Goal: Transaction & Acquisition: Download file/media

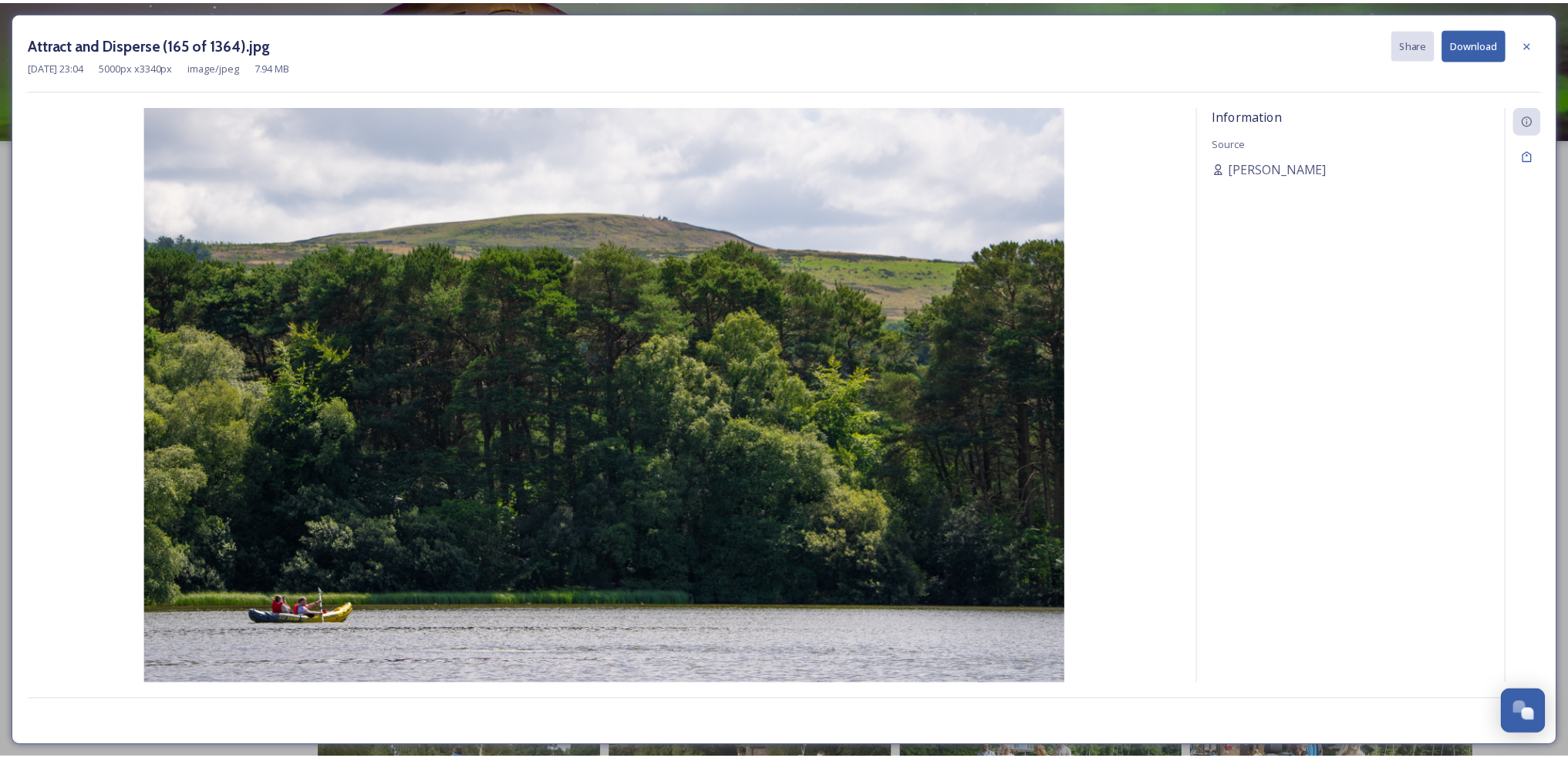
scroll to position [2, 0]
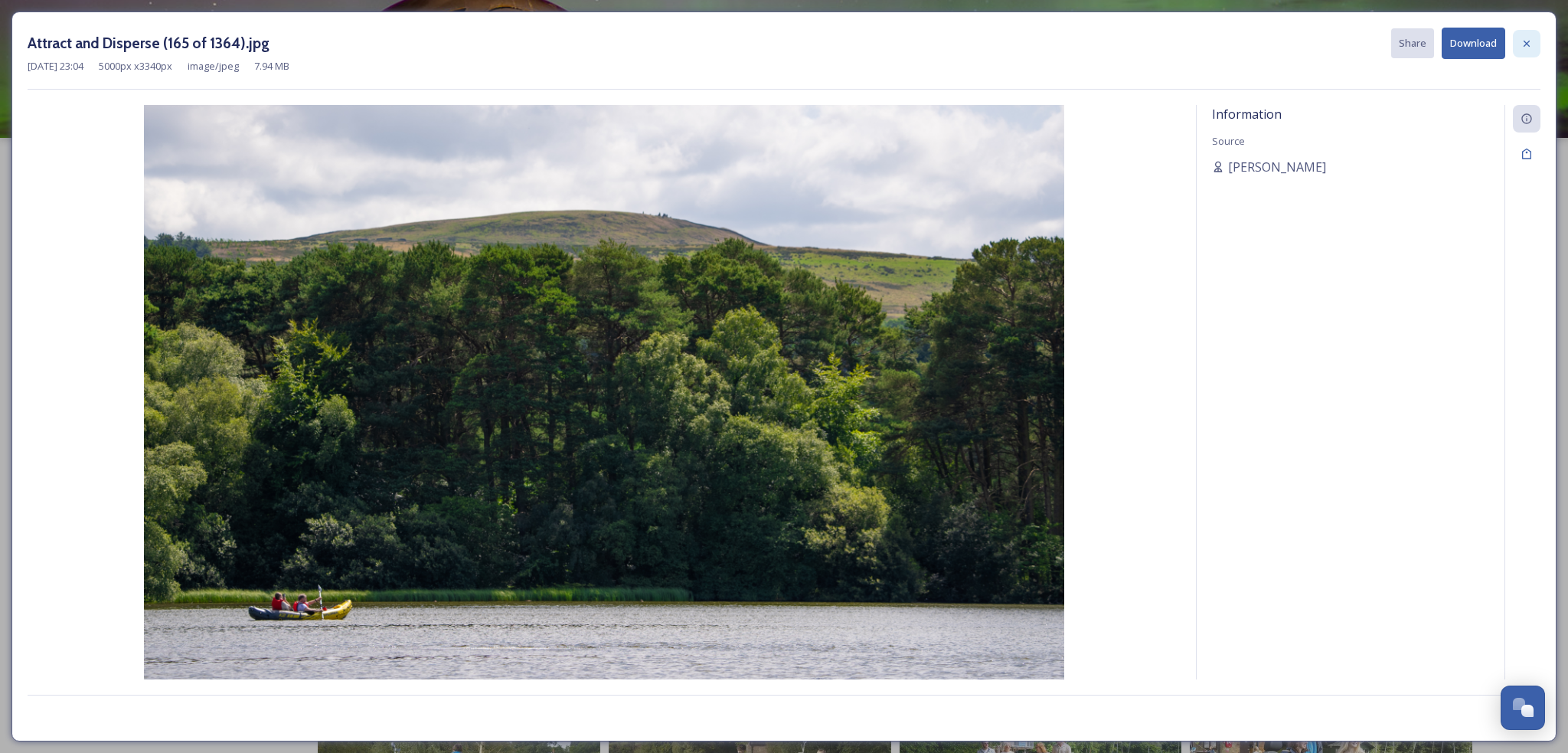
click at [1532, 54] on div at bounding box center [1527, 43] width 28 height 28
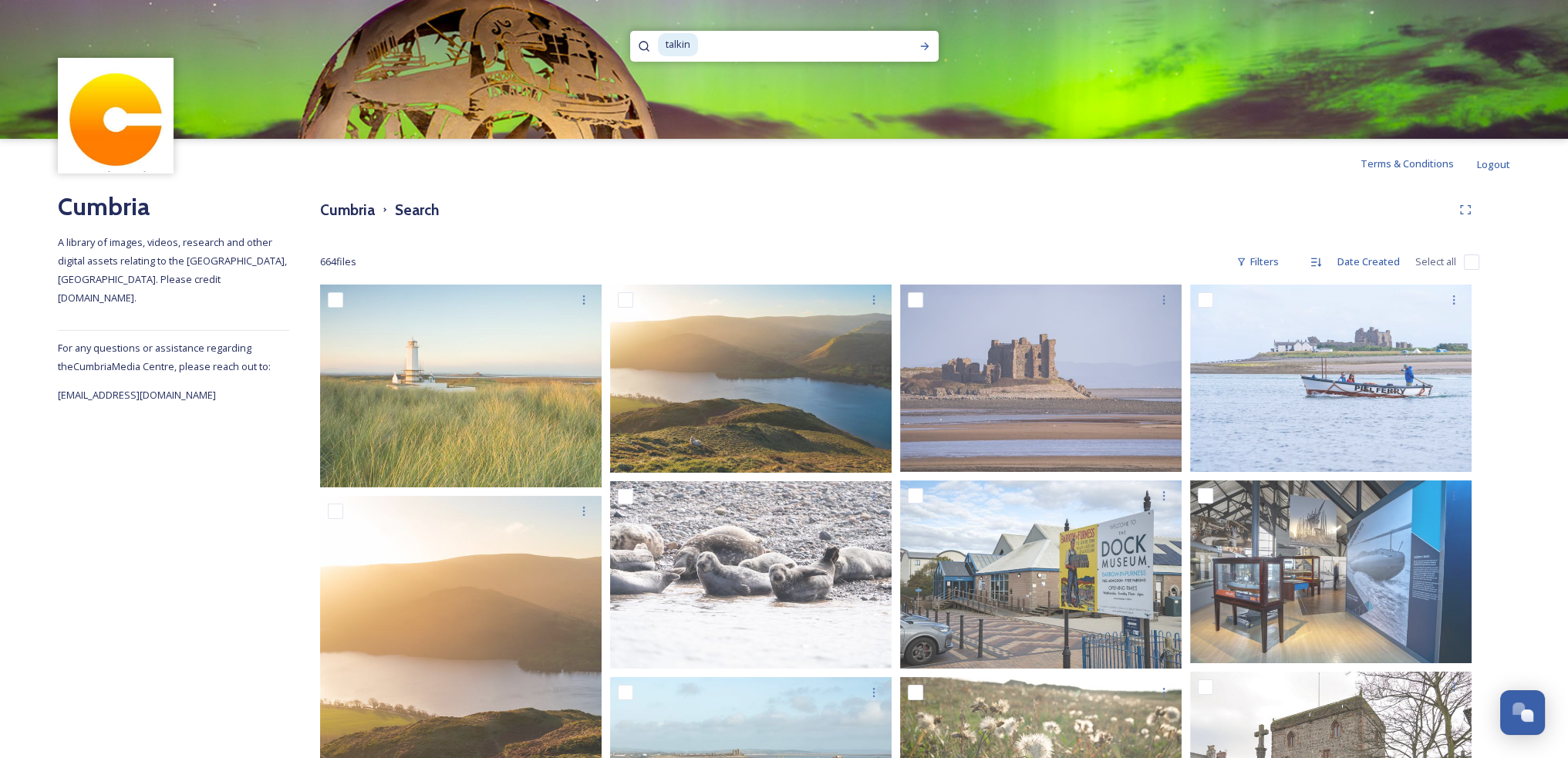
click at [811, 49] on input at bounding box center [795, 45] width 190 height 34
type input "t"
click at [747, 212] on div "Cumbria Search" at bounding box center [900, 209] width 1159 height 28
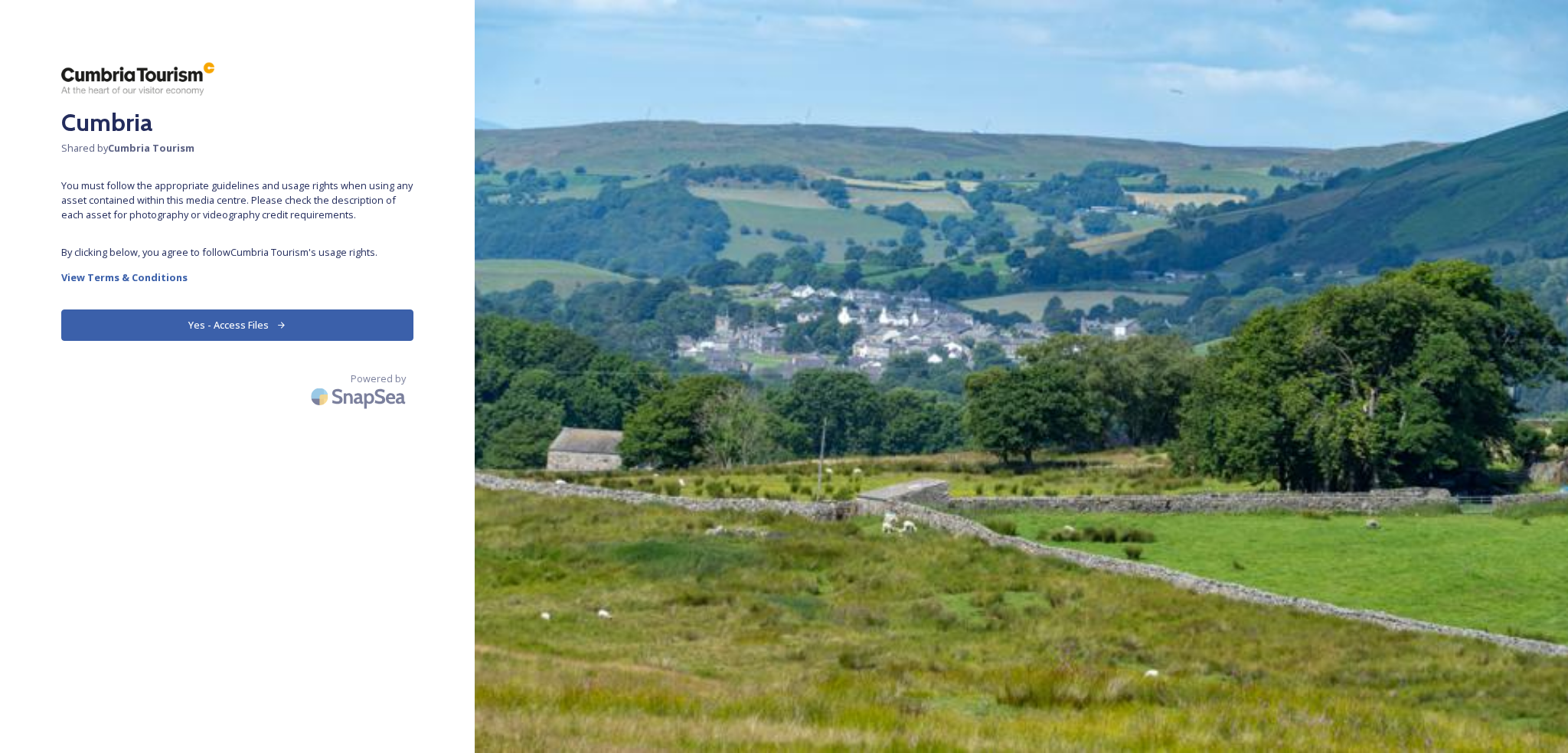
click at [376, 341] on div "Cumbria Shared by Cumbria Tourism You must follow the appropriate guidelines an…" at bounding box center [237, 376] width 475 height 631
click at [376, 330] on button "Yes - Access Files" at bounding box center [237, 325] width 352 height 31
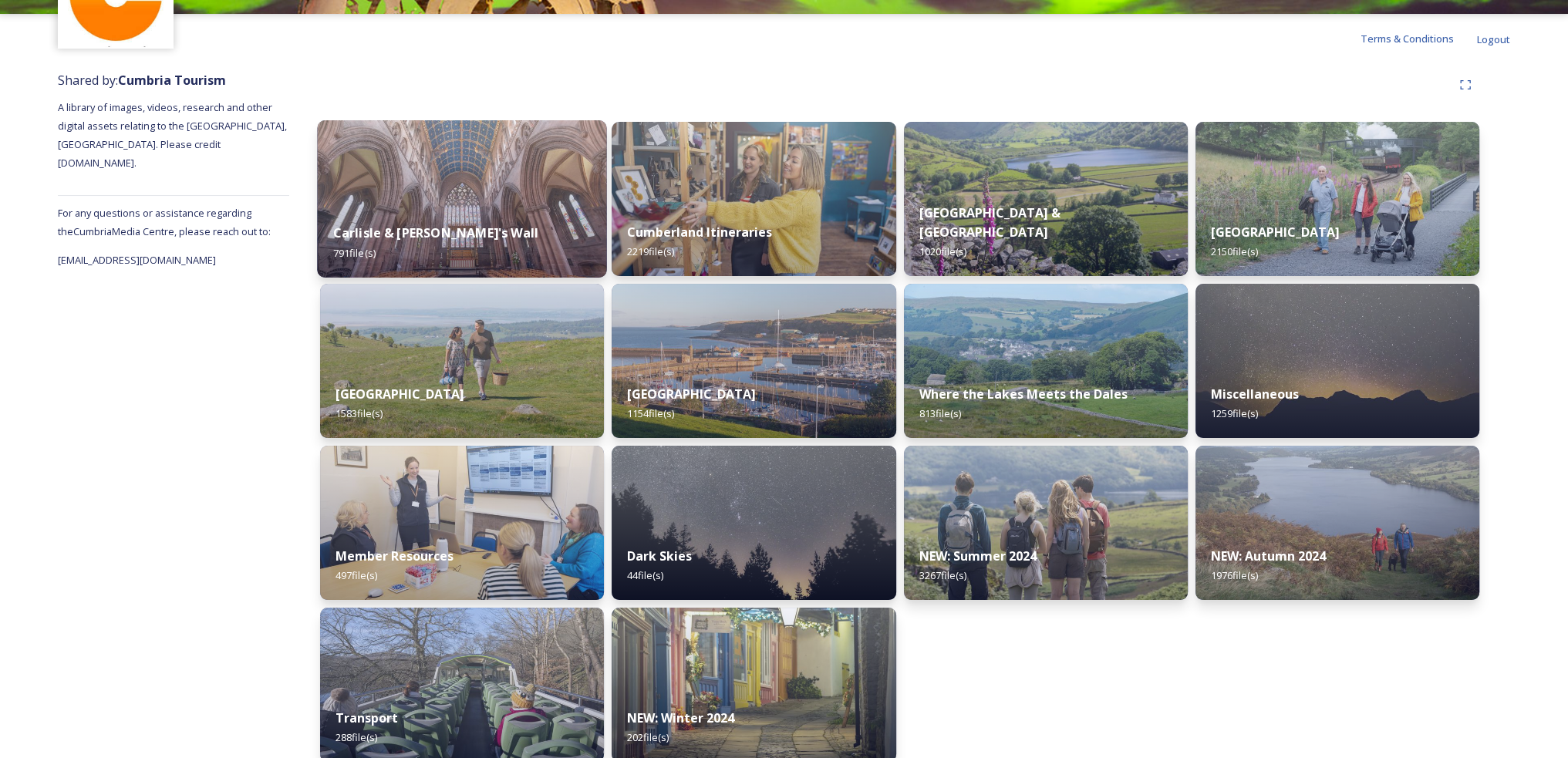
scroll to position [144, 0]
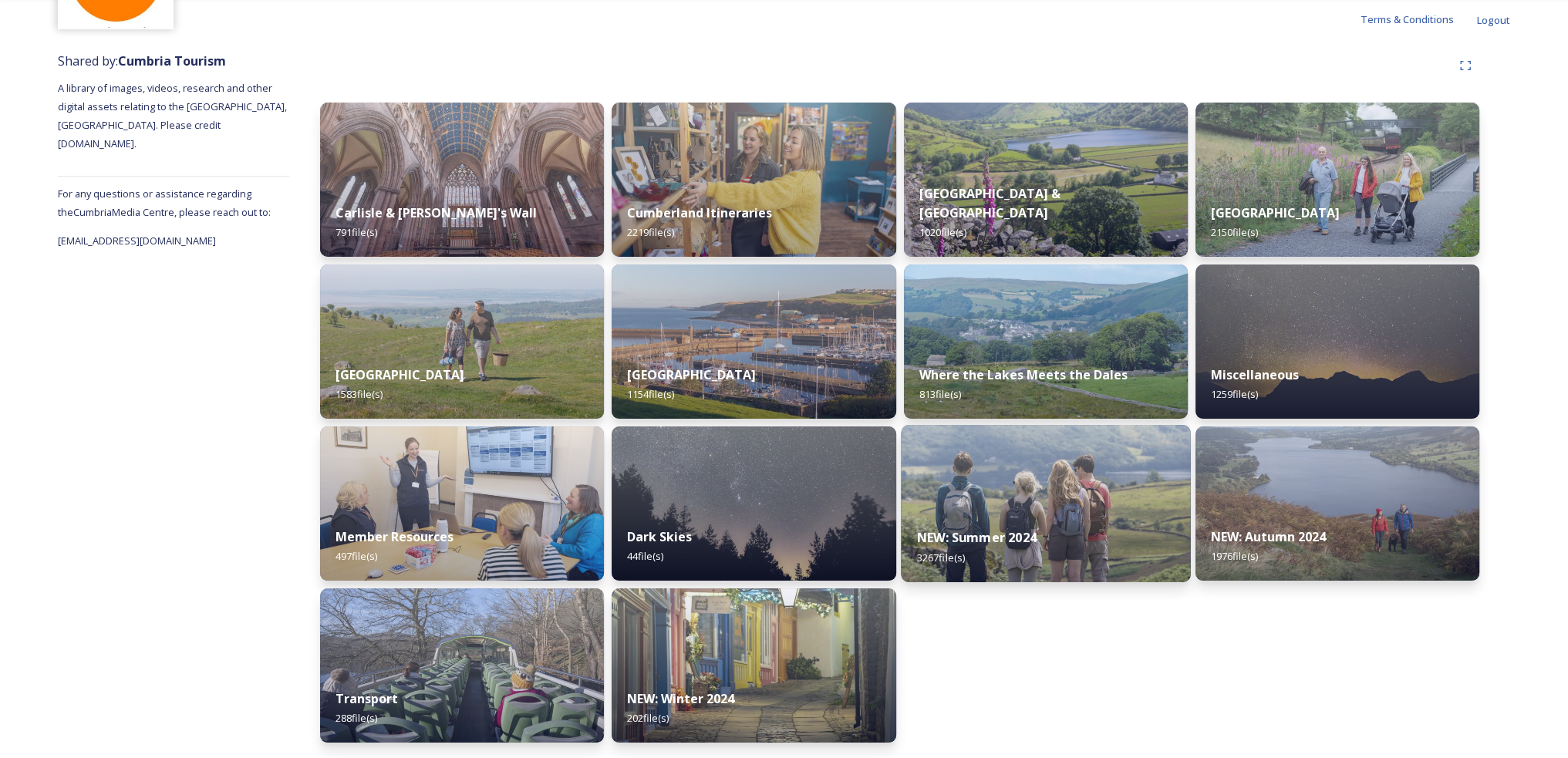
click at [1010, 534] on strong "NEW: Summer 2024" at bounding box center [976, 537] width 120 height 17
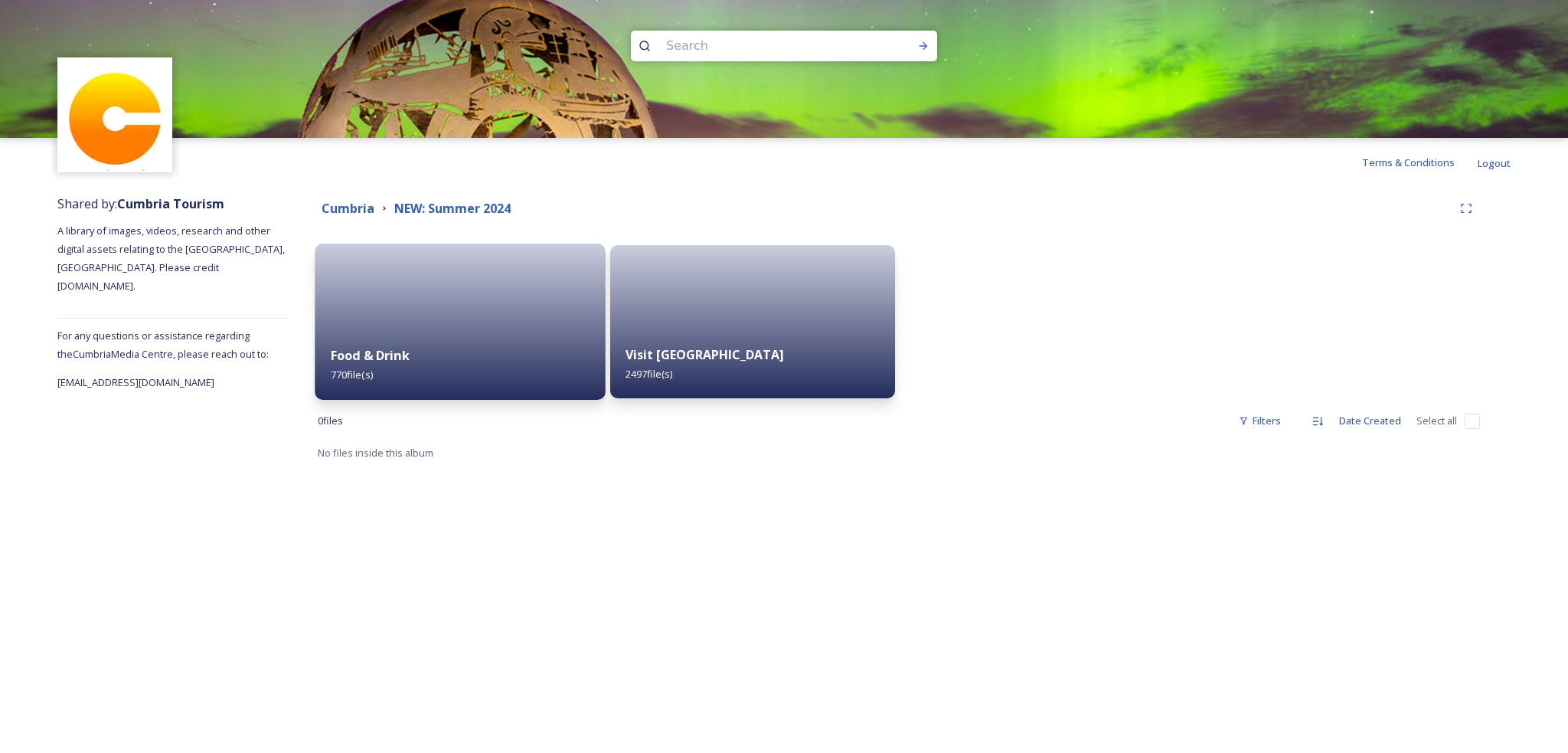
click at [558, 343] on div "Food & Drink 770 file(s)" at bounding box center [460, 365] width 290 height 70
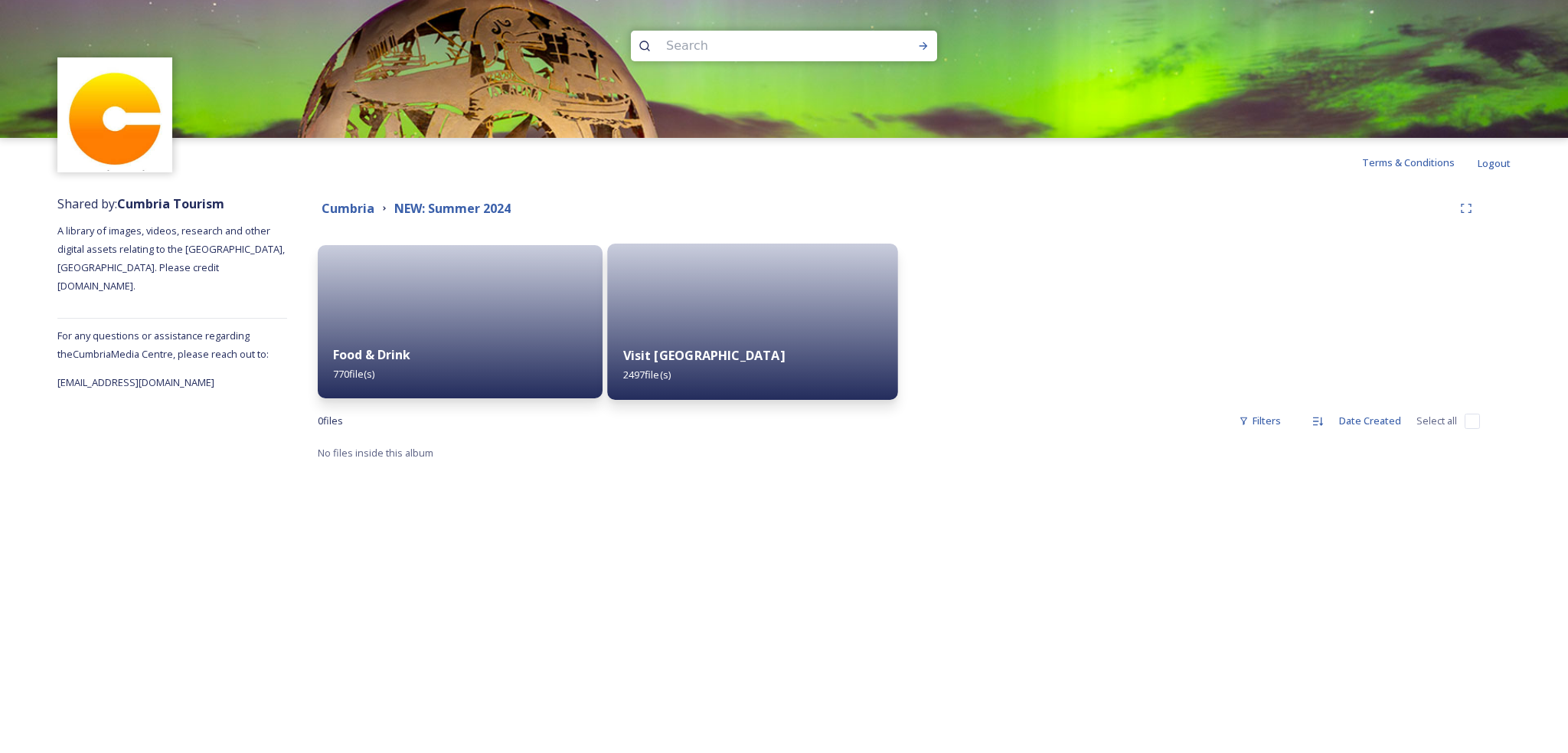
click at [750, 299] on div at bounding box center [752, 322] width 290 height 156
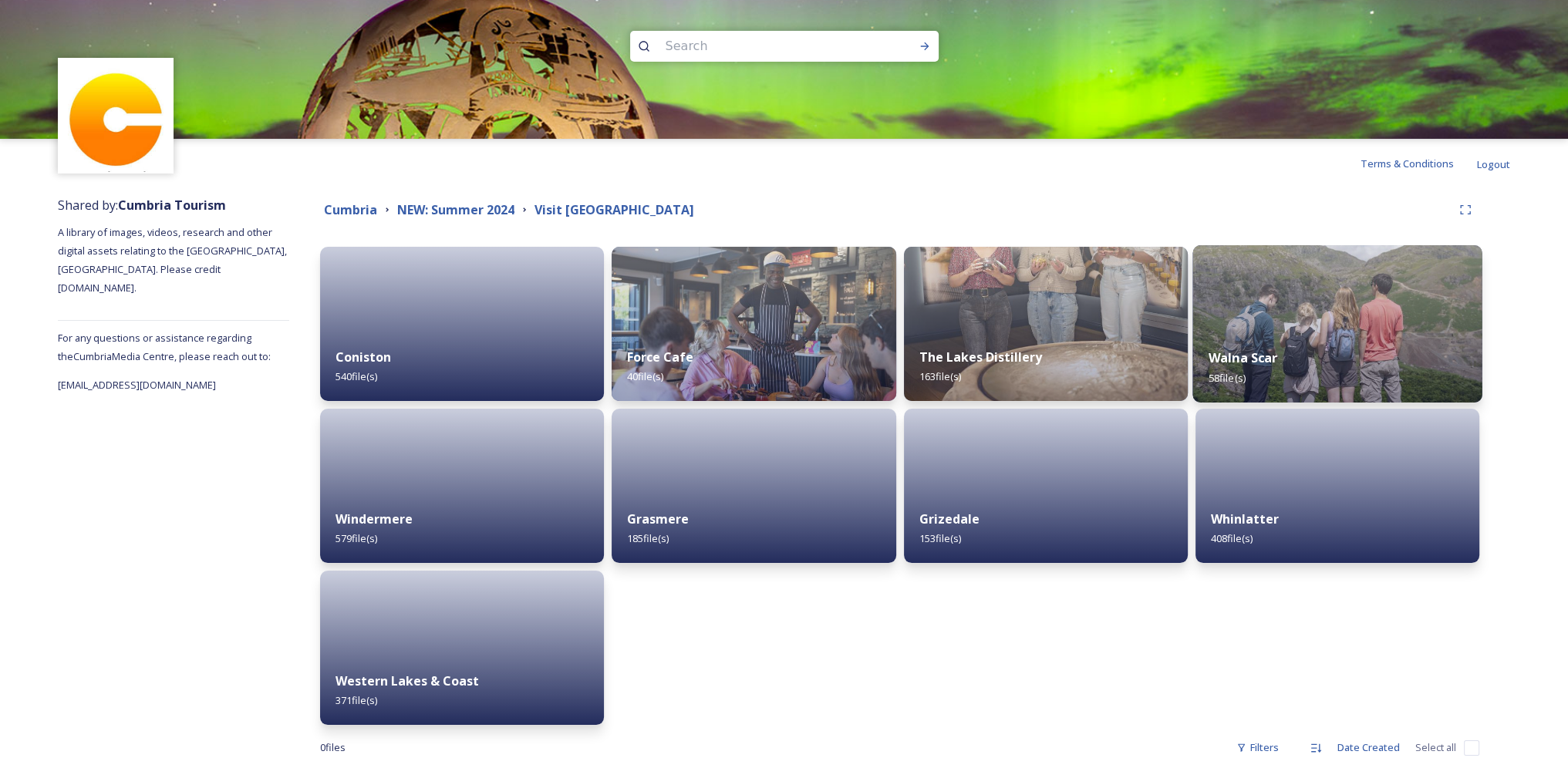
click at [1341, 345] on div "Walna Scar 58 file(s)" at bounding box center [1337, 367] width 290 height 71
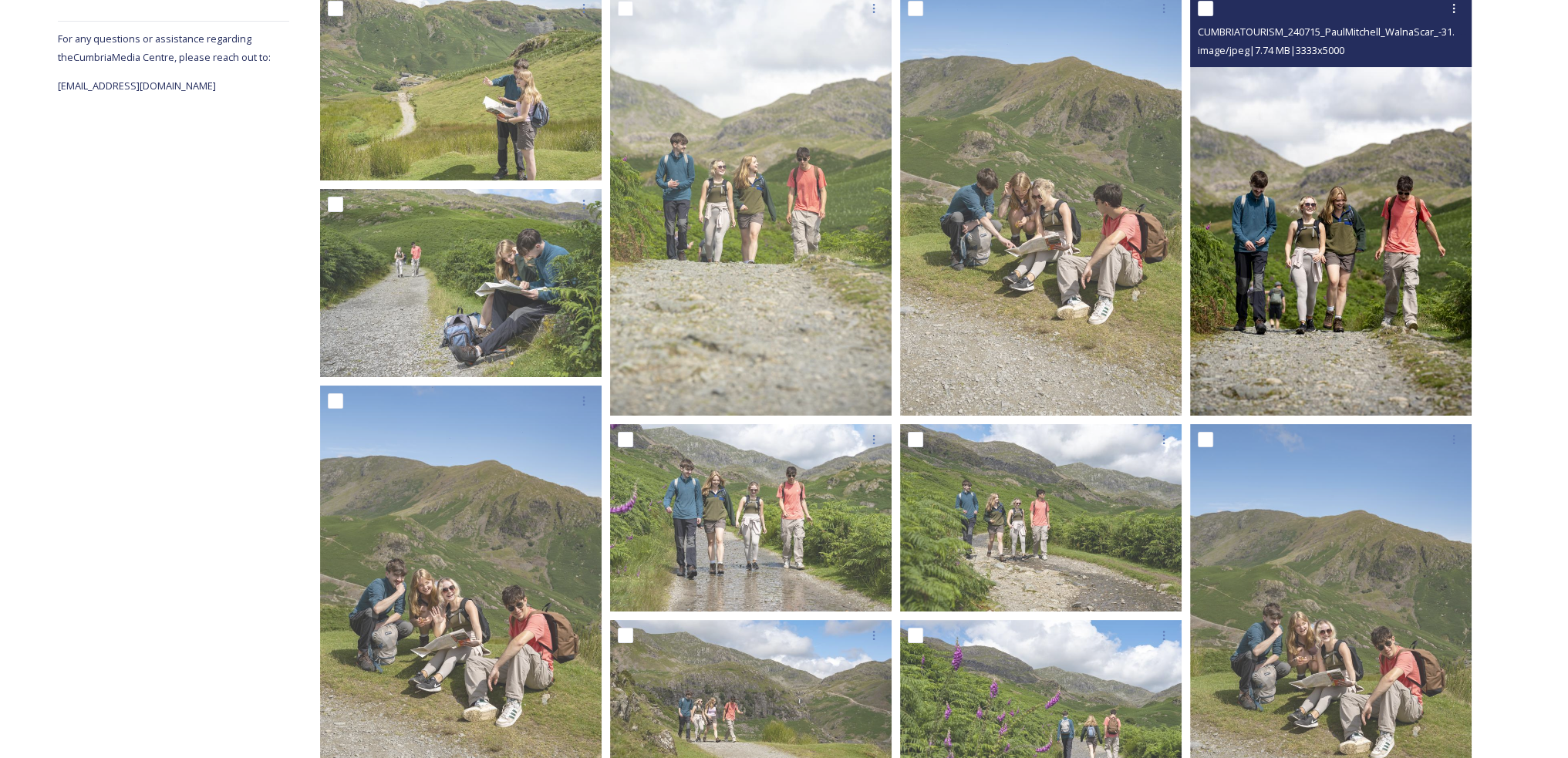
scroll to position [308, 0]
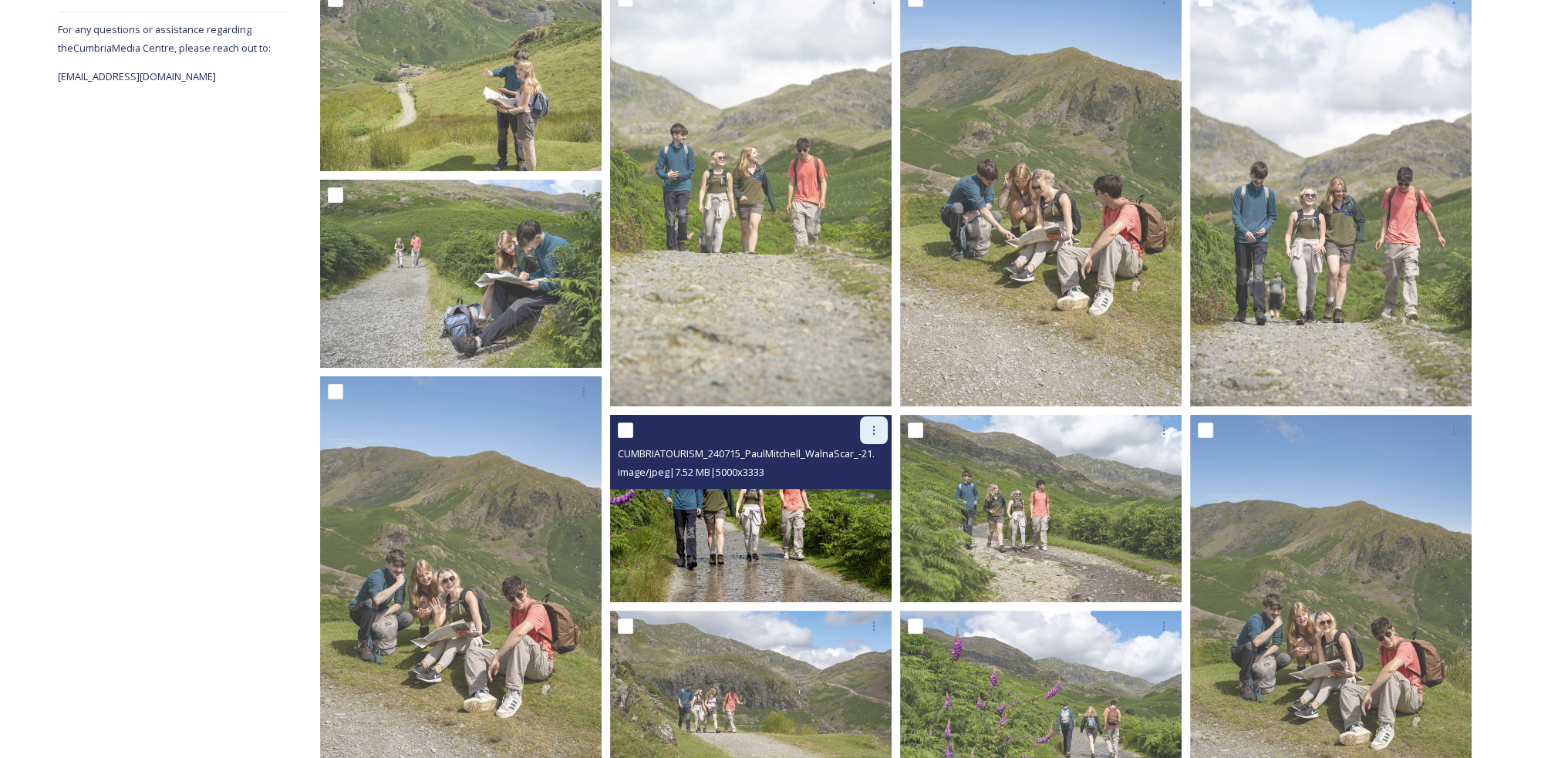
click at [866, 434] on div at bounding box center [874, 430] width 28 height 28
click at [869, 494] on span "Download" at bounding box center [855, 494] width 47 height 14
